Goal: Task Accomplishment & Management: Use online tool/utility

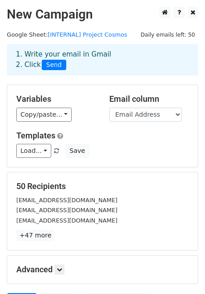
scroll to position [93, 0]
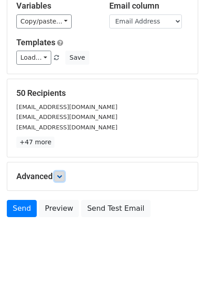
click at [58, 177] on icon at bounding box center [59, 176] width 5 height 5
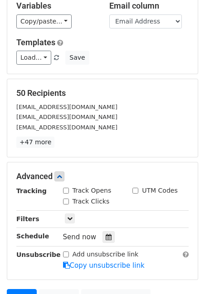
click at [66, 191] on input "Track Opens" at bounding box center [66, 191] width 6 height 6
checkbox input "true"
click at [66, 199] on input "Track Clicks" at bounding box center [66, 202] width 6 height 6
checkbox input "true"
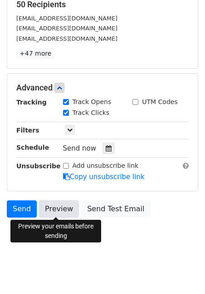
click at [62, 213] on link "Preview" at bounding box center [59, 209] width 40 height 17
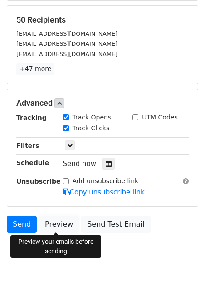
scroll to position [146, 0]
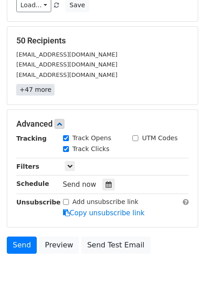
click at [37, 94] on link "+47 more" at bounding box center [35, 89] width 38 height 11
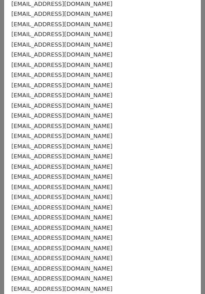
scroll to position [0, 0]
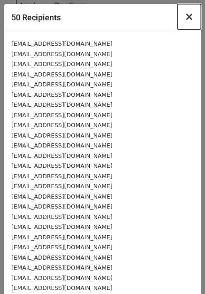
click at [193, 15] on span "×" at bounding box center [188, 16] width 9 height 13
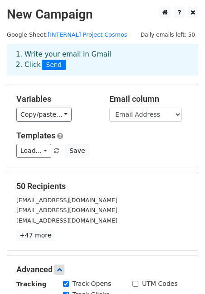
scroll to position [182, 0]
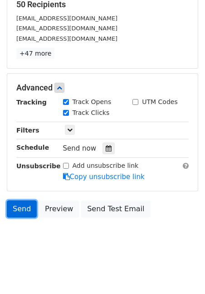
click at [24, 215] on link "Send" at bounding box center [22, 209] width 30 height 17
